Goal: Transaction & Acquisition: Purchase product/service

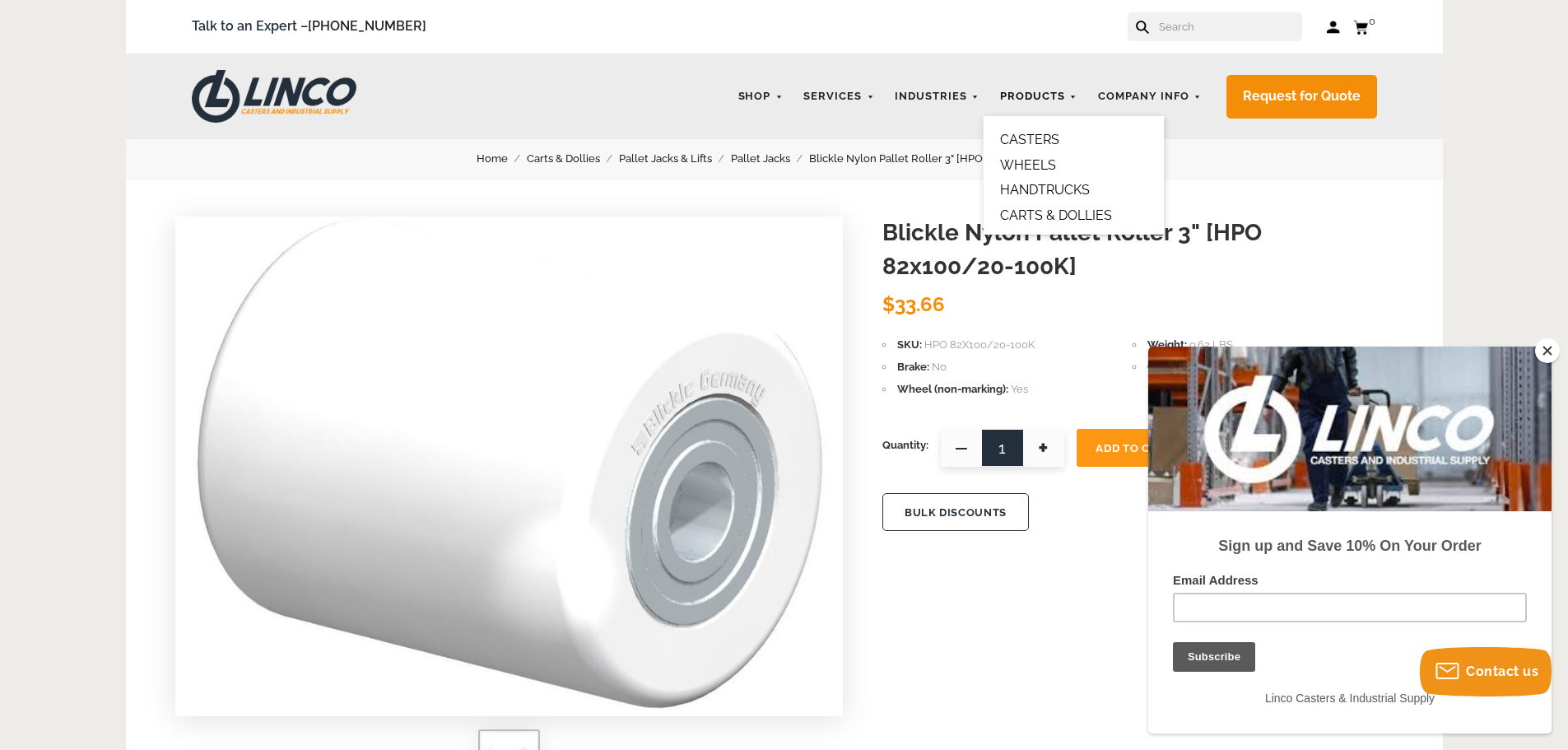
click at [1052, 96] on link "Products" at bounding box center [1038, 96] width 94 height 32
click at [1020, 138] on link "CASTERS" at bounding box center [1030, 139] width 60 height 16
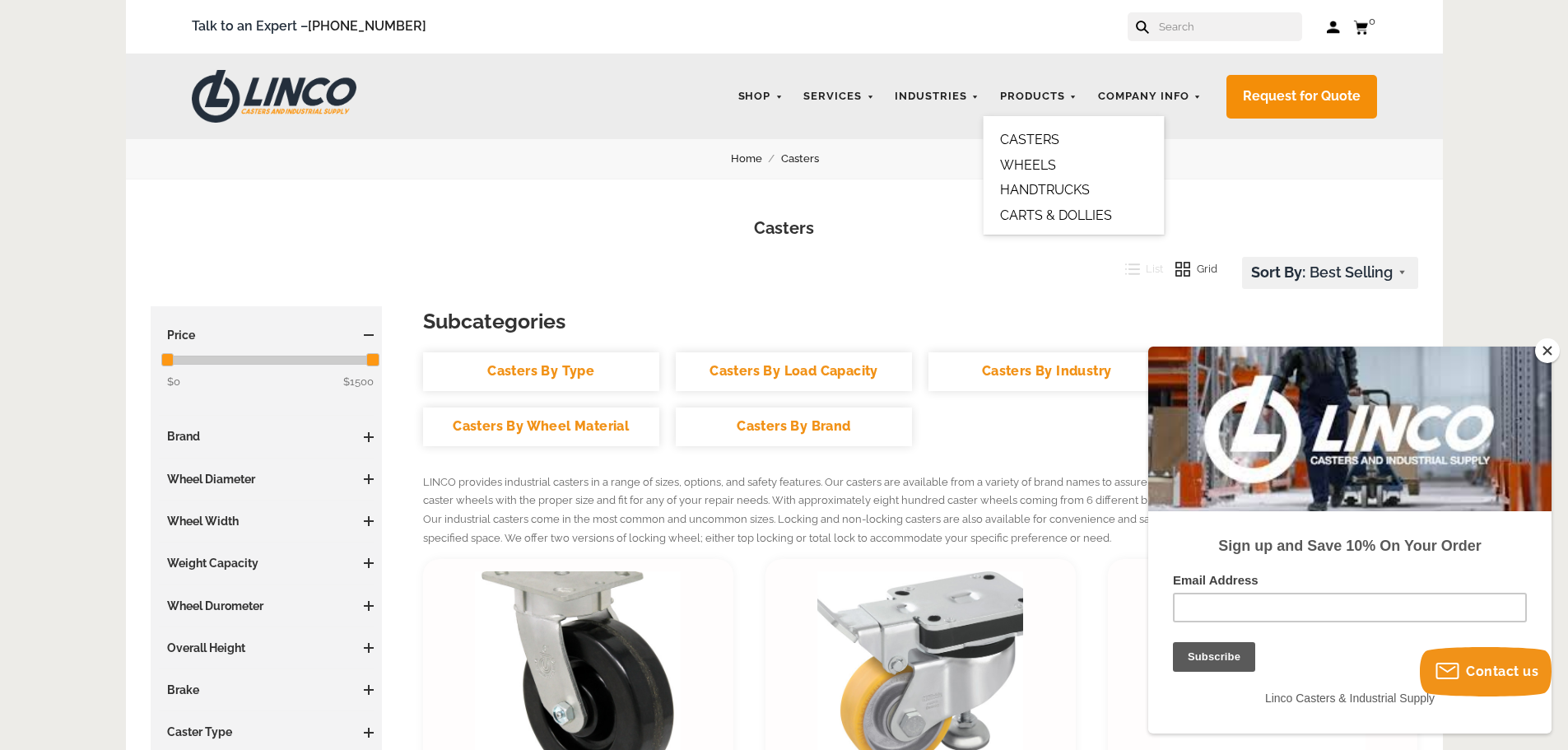
click at [1034, 160] on link "WHEELS" at bounding box center [1028, 165] width 56 height 16
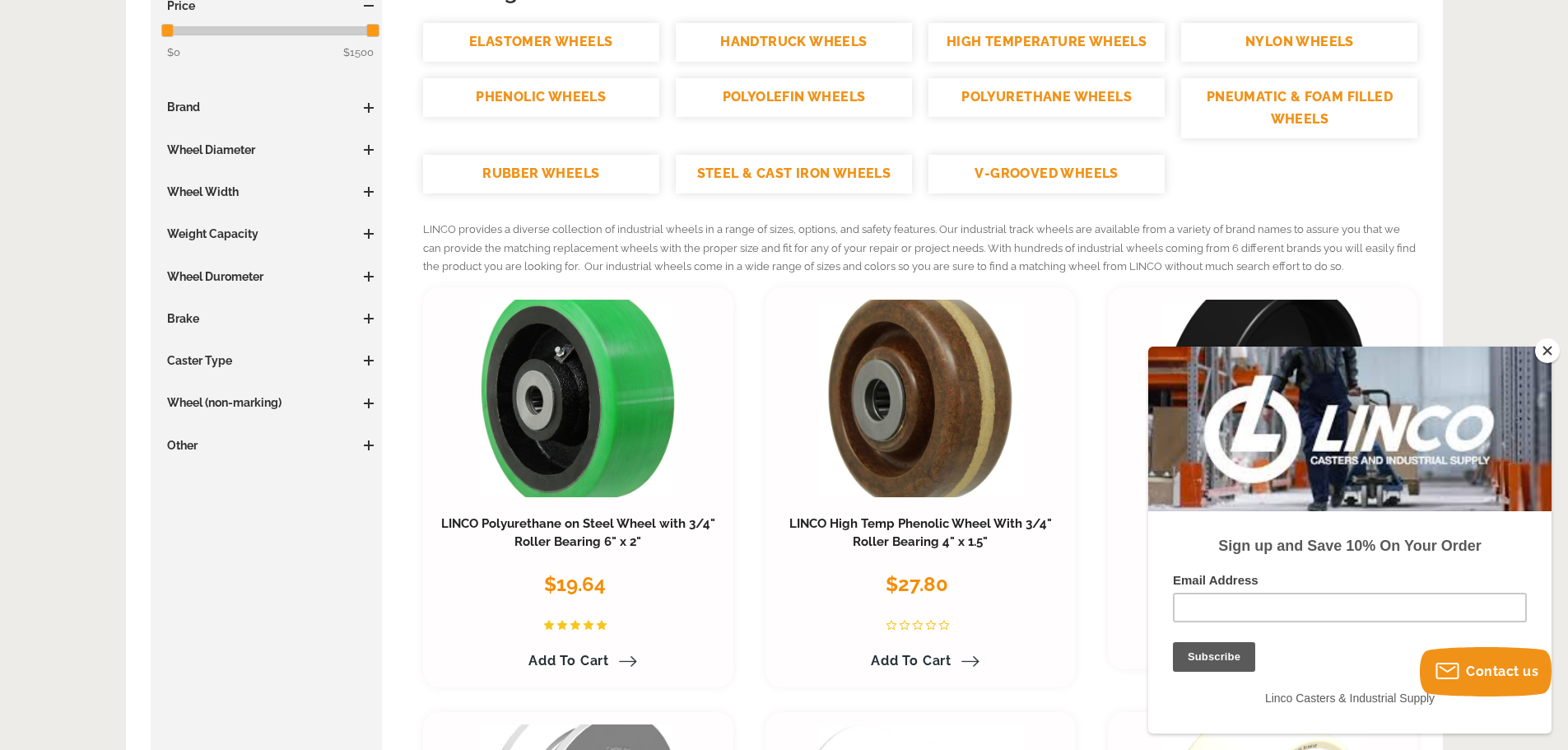
click at [1543, 345] on button "Close" at bounding box center [1547, 351] width 25 height 25
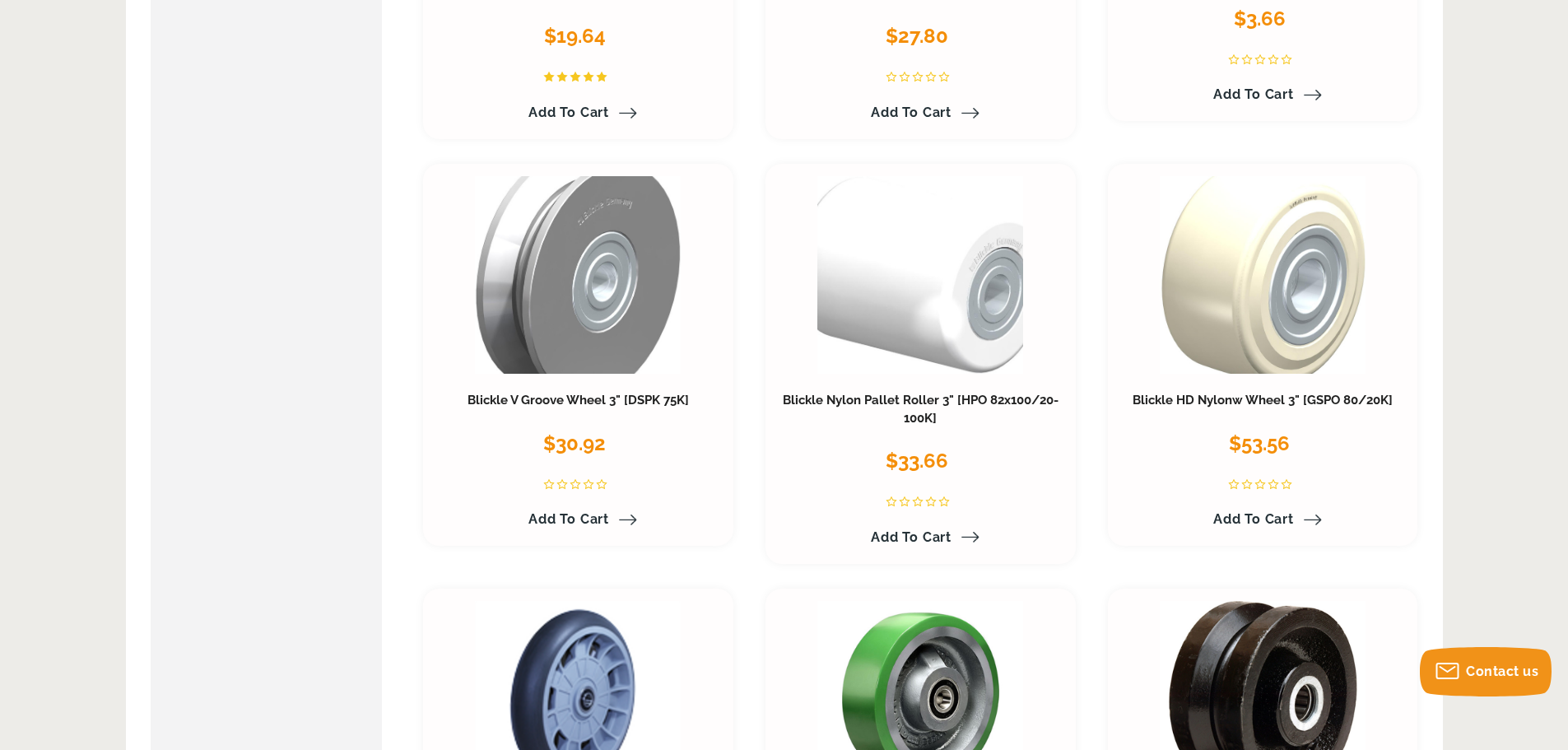
scroll to position [741, 0]
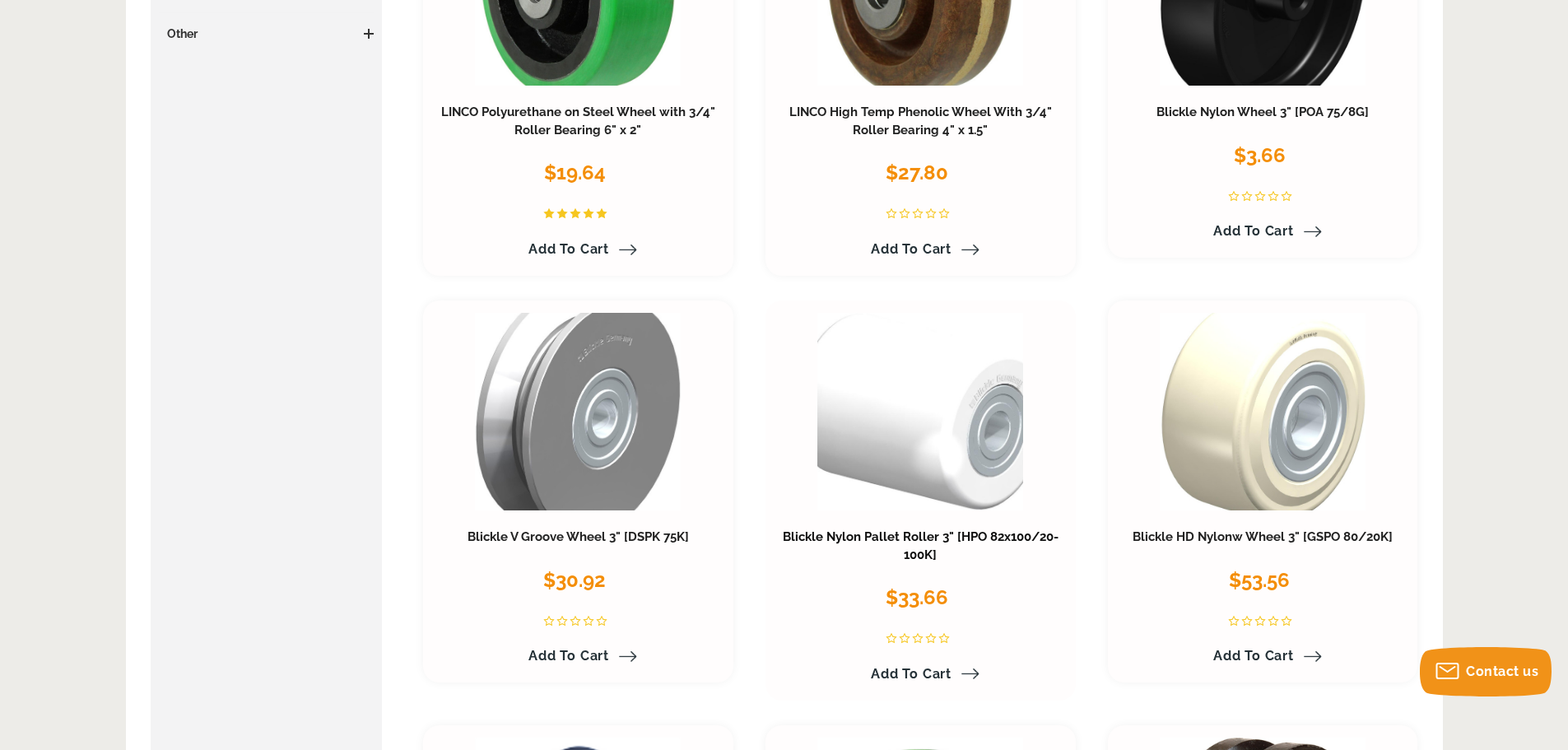
click at [933, 541] on link "Blickle Nylon Pallet Roller 3" [HPO 82x100/20-100K]" at bounding box center [921, 546] width 276 height 33
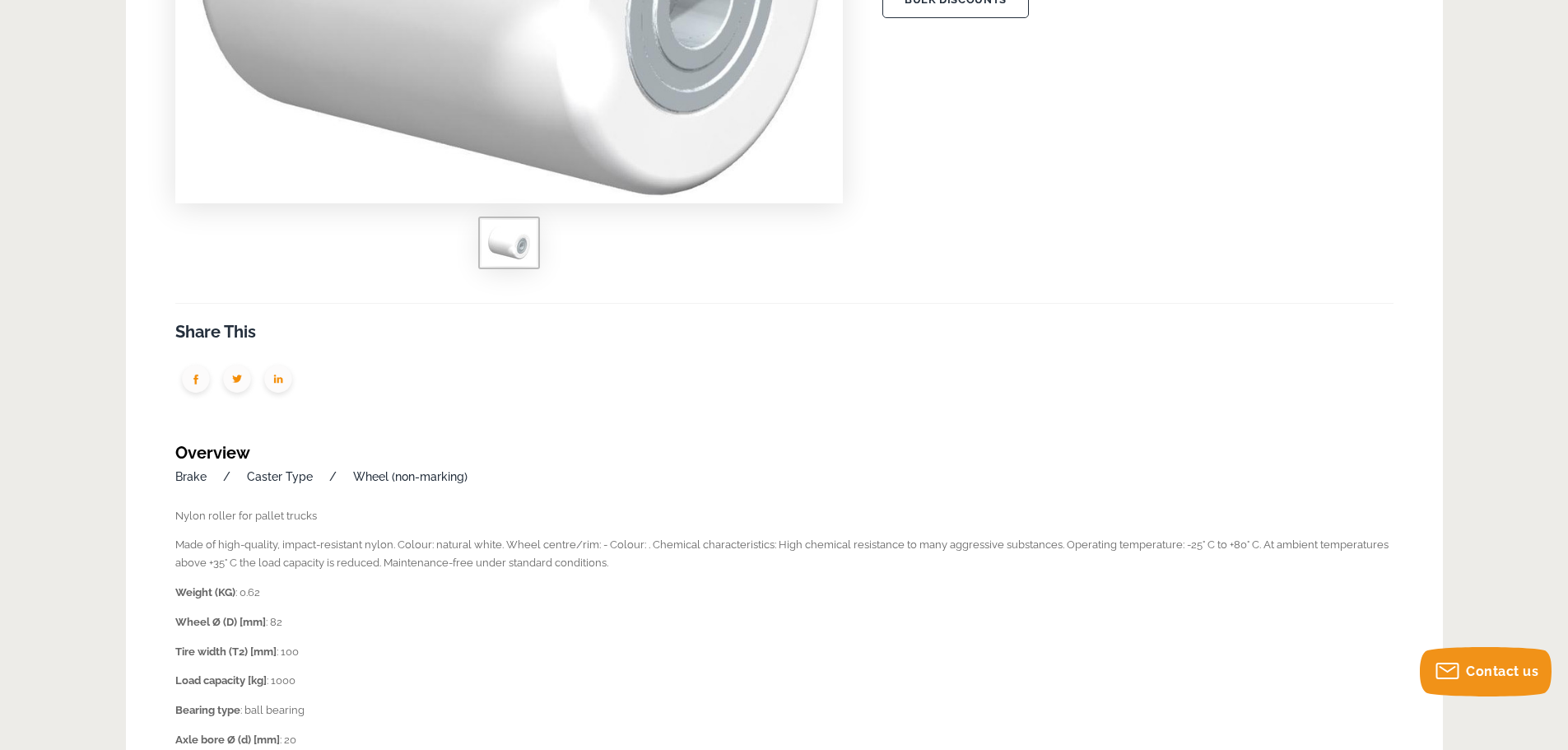
scroll to position [658, 0]
